Goal: Information Seeking & Learning: Learn about a topic

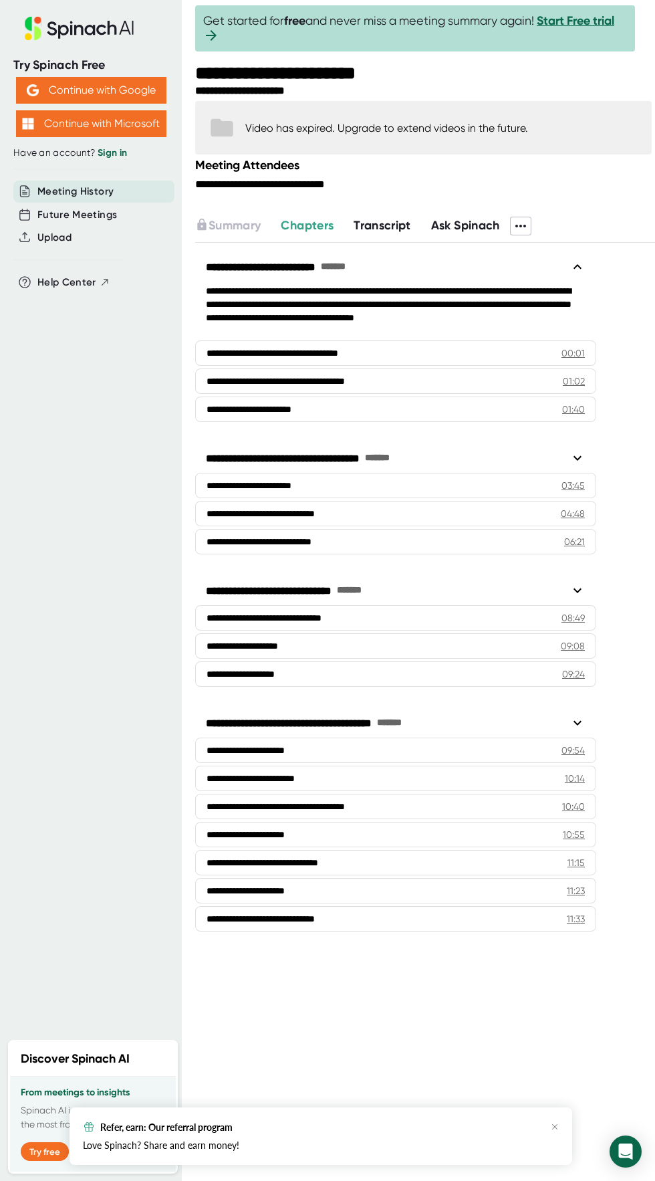
click at [478, 229] on span "Ask Spinach" at bounding box center [465, 225] width 69 height 15
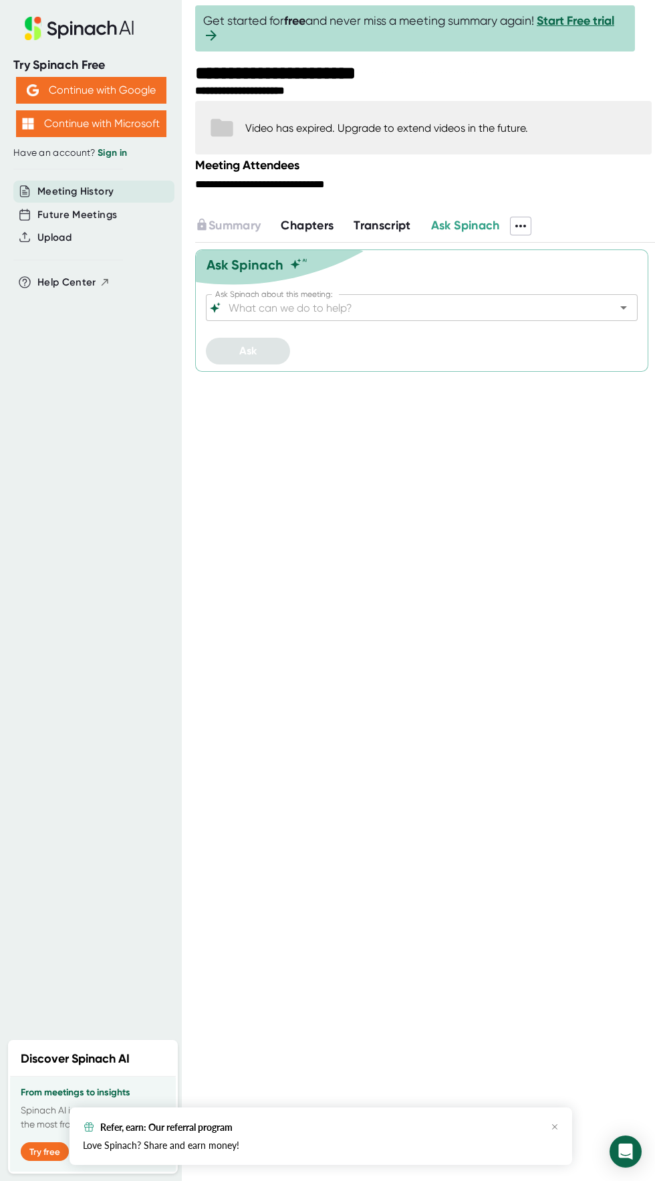
click at [375, 224] on span "Transcript" at bounding box center [383, 225] width 58 height 15
